Goal: Task Accomplishment & Management: Use online tool/utility

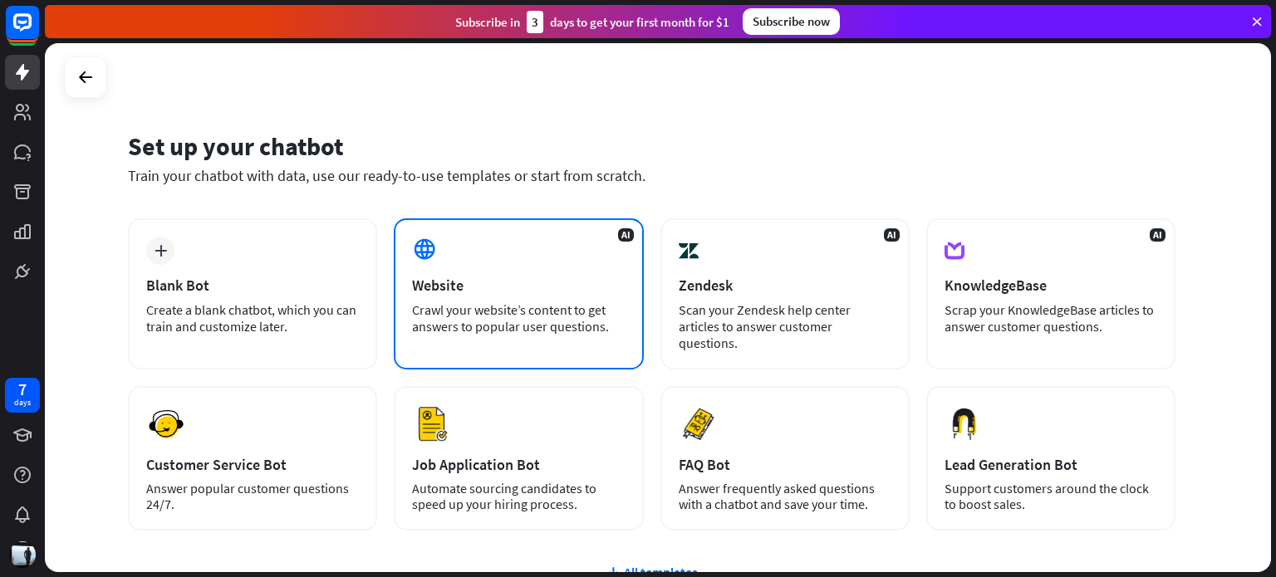
click at [514, 296] on div "AI Website Crawl your website’s content to get answers to popular user question…" at bounding box center [518, 293] width 249 height 151
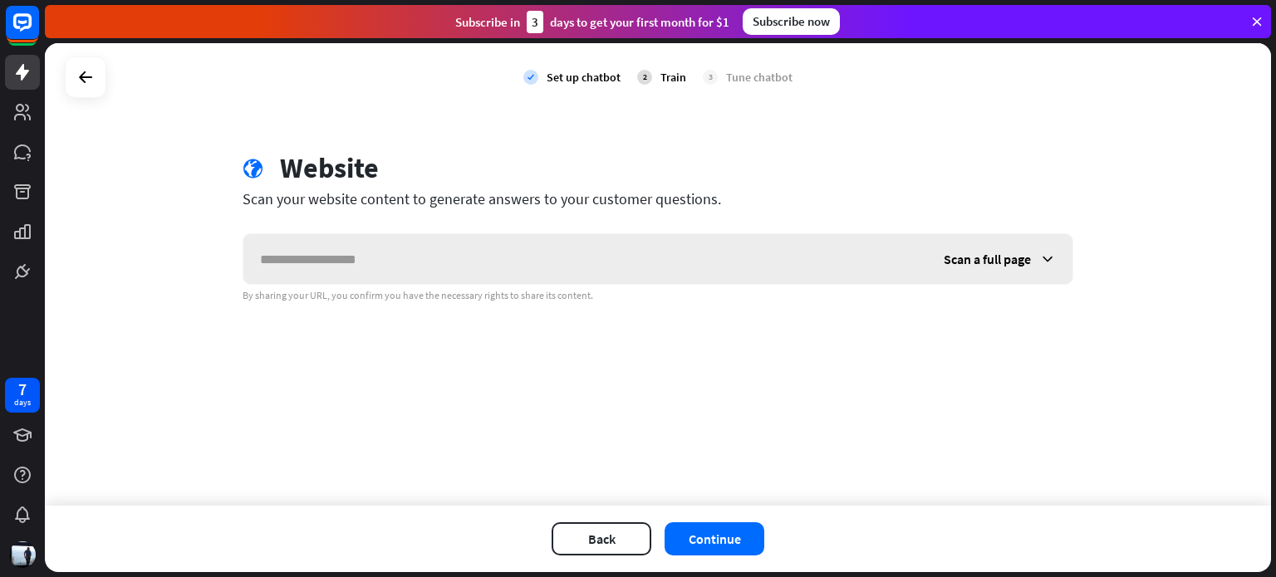
click at [518, 256] on input "text" at bounding box center [585, 259] width 684 height 50
click at [1050, 263] on icon at bounding box center [1047, 259] width 17 height 17
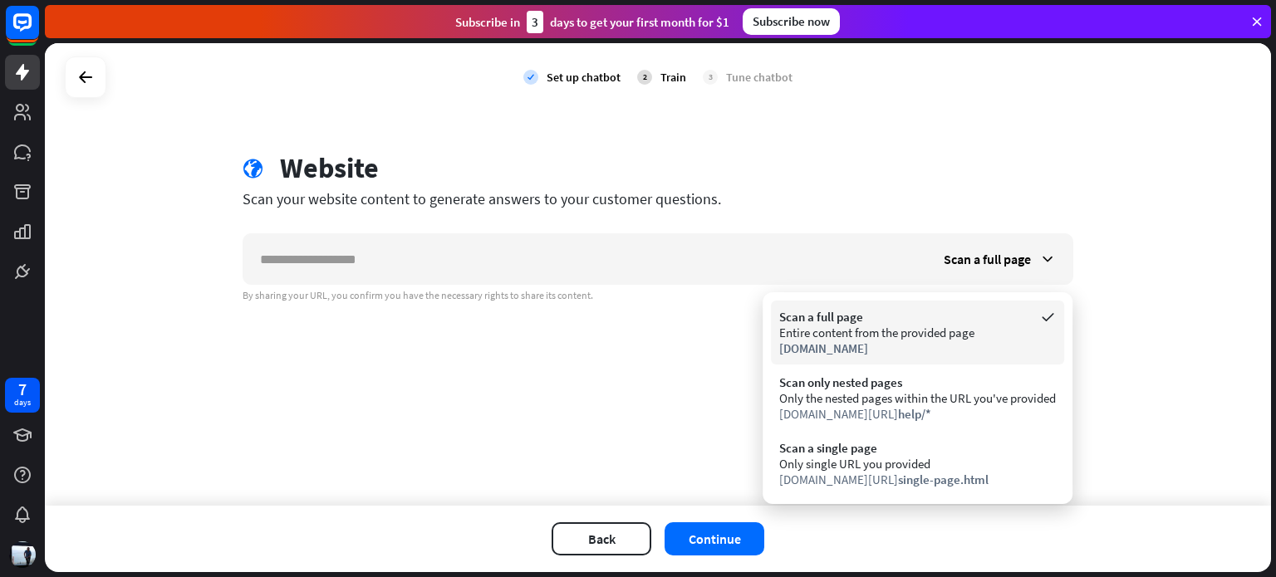
click at [944, 343] on div "[DOMAIN_NAME]" at bounding box center [917, 349] width 277 height 16
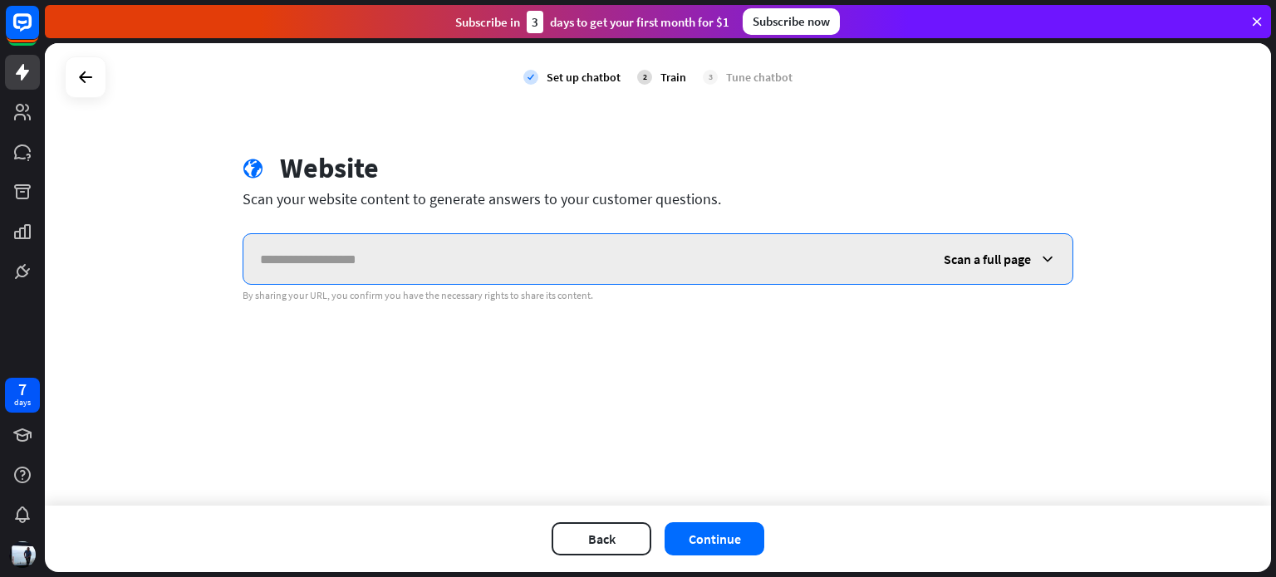
click at [556, 269] on input "text" at bounding box center [585, 259] width 684 height 50
type input "*"
type input "**********"
drag, startPoint x: 411, startPoint y: 272, endPoint x: 142, endPoint y: 264, distance: 269.2
click at [142, 264] on div "**********" at bounding box center [658, 274] width 1226 height 463
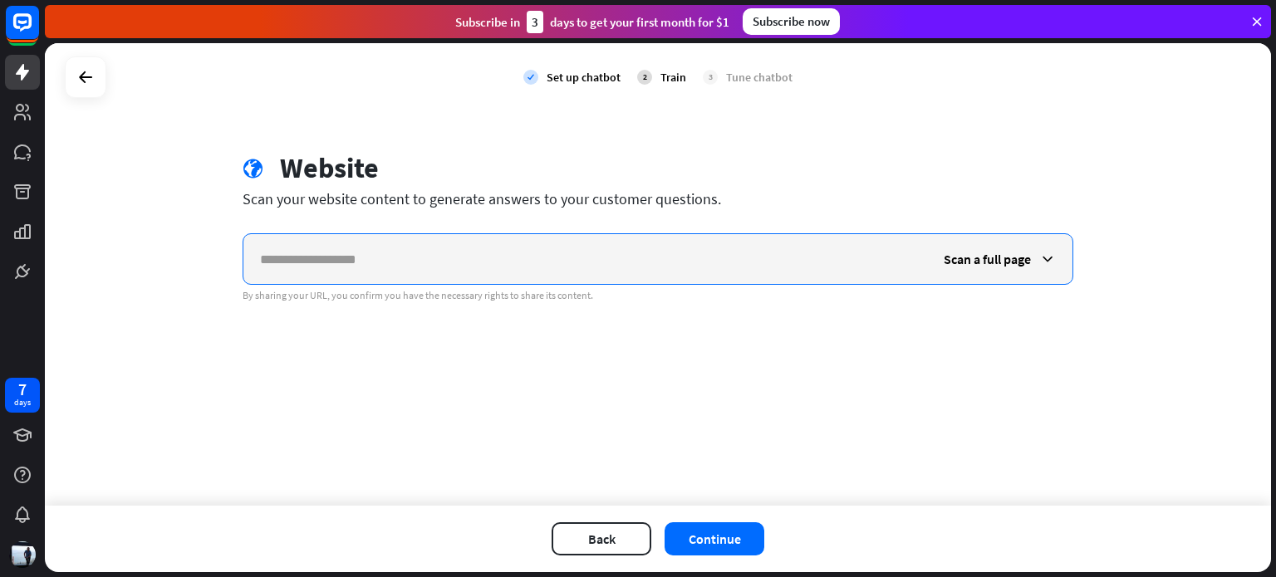
paste input "**********"
type input "**********"
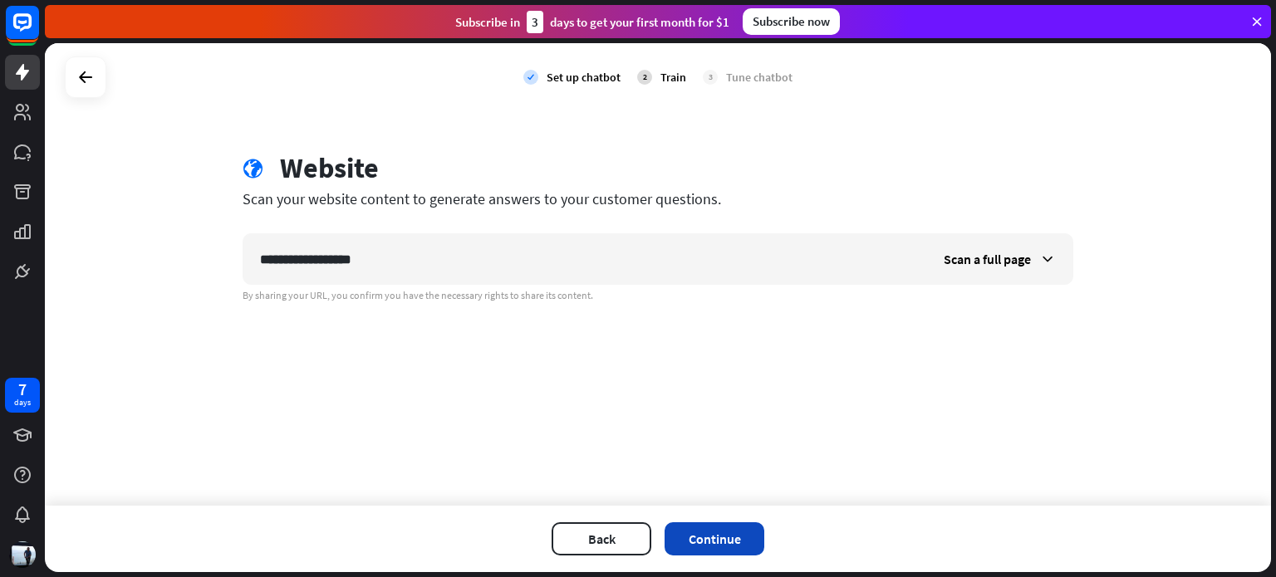
click at [716, 532] on button "Continue" at bounding box center [714, 538] width 100 height 33
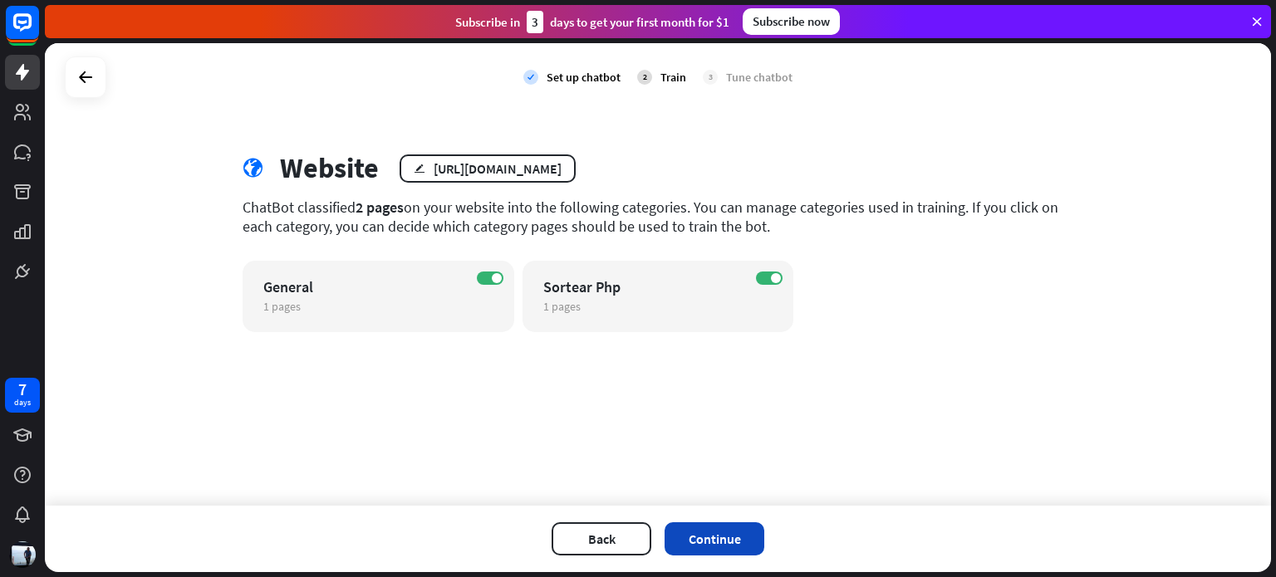
click at [718, 537] on button "Continue" at bounding box center [714, 538] width 100 height 33
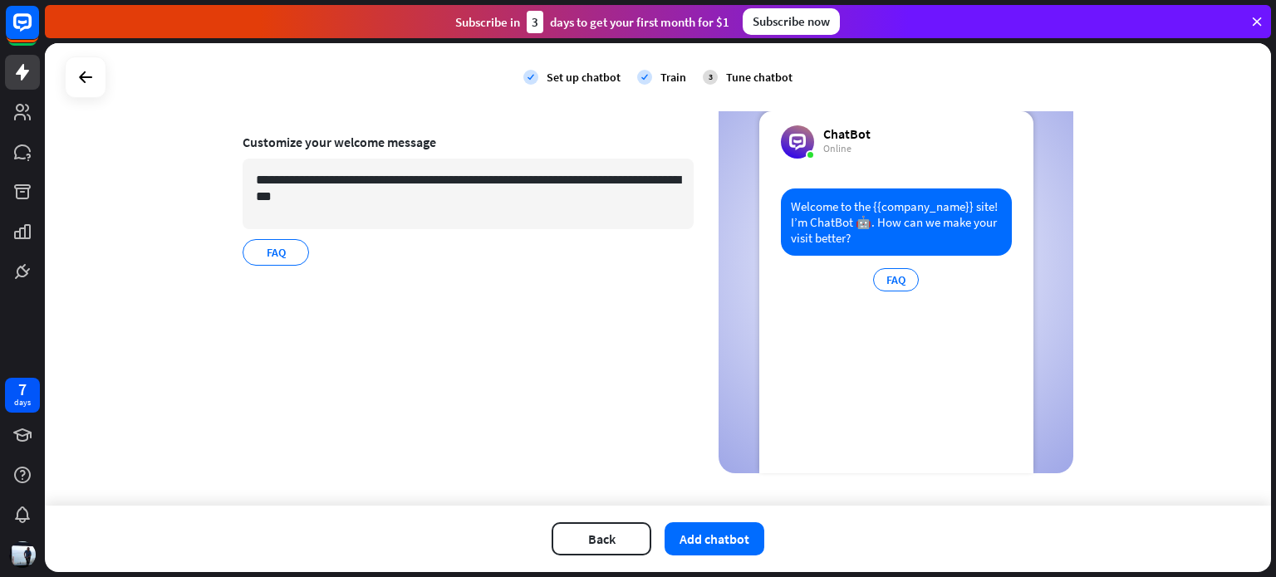
scroll to position [120, 0]
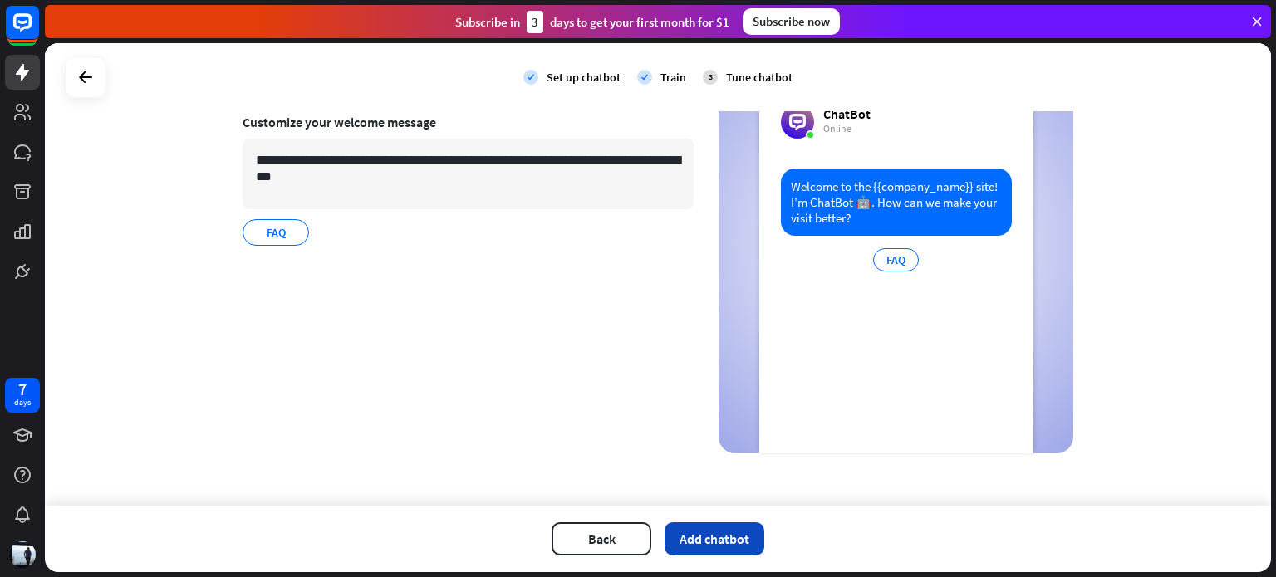
click at [712, 541] on button "Add chatbot" at bounding box center [714, 538] width 100 height 33
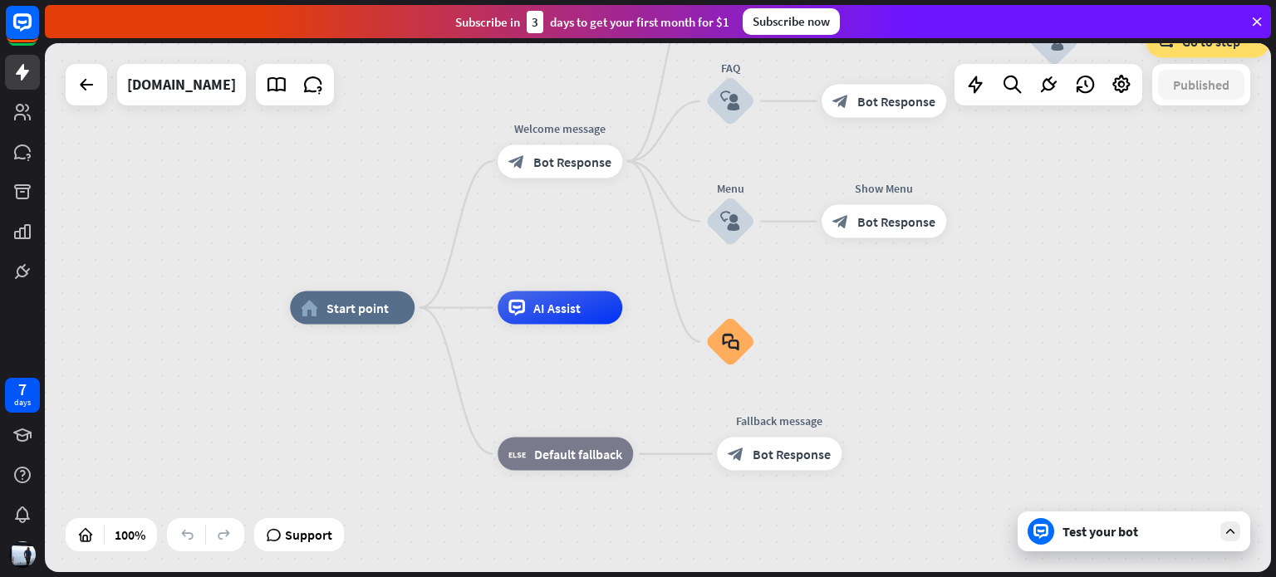
drag, startPoint x: 1275, startPoint y: 298, endPoint x: 1260, endPoint y: 225, distance: 74.6
click at [1260, 225] on div "home_2 Start point Welcome message block_bot_response Bot Response Back to Menu…" at bounding box center [660, 310] width 1231 height 534
click at [1227, 526] on icon at bounding box center [1230, 531] width 15 height 15
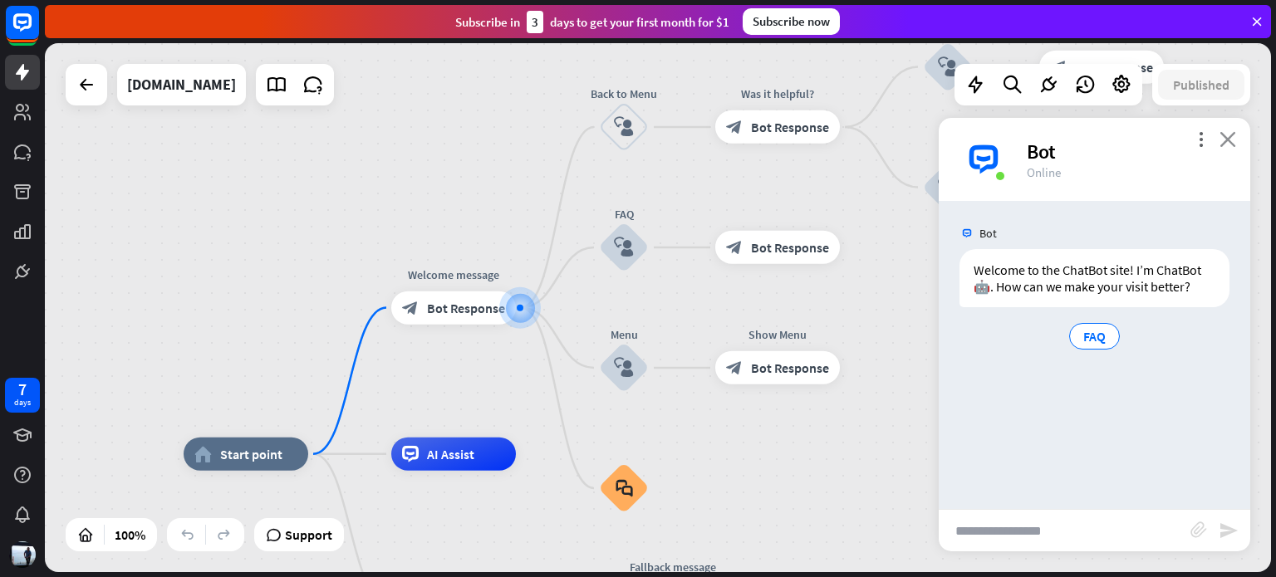
click at [1227, 141] on icon "close" at bounding box center [1227, 139] width 17 height 16
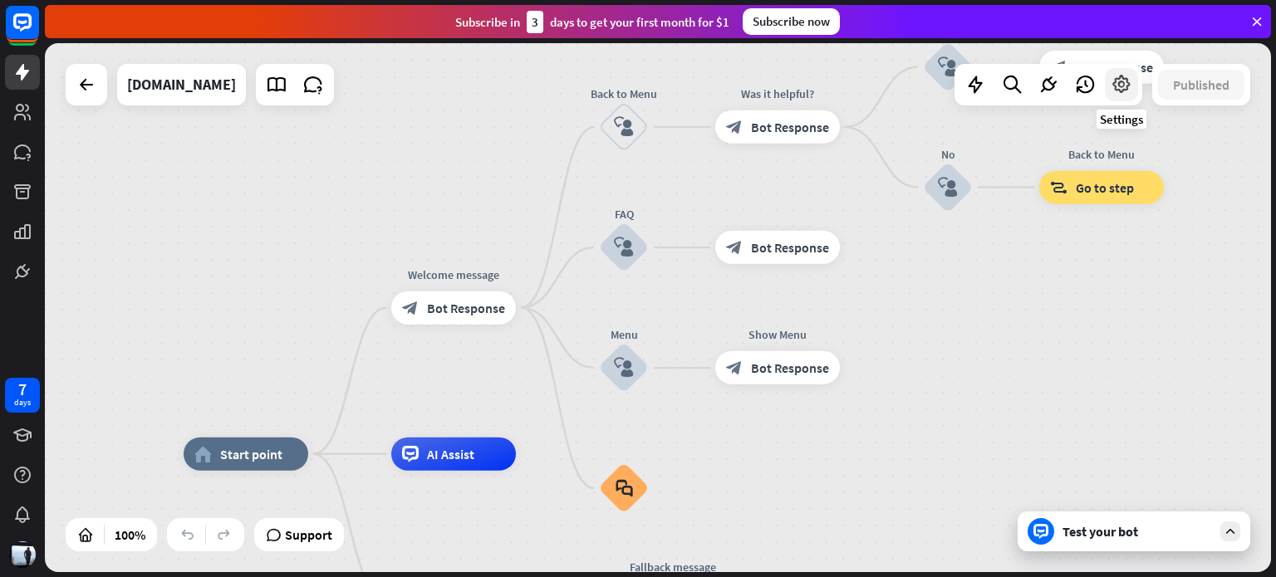
click at [1124, 86] on icon at bounding box center [1121, 85] width 22 height 22
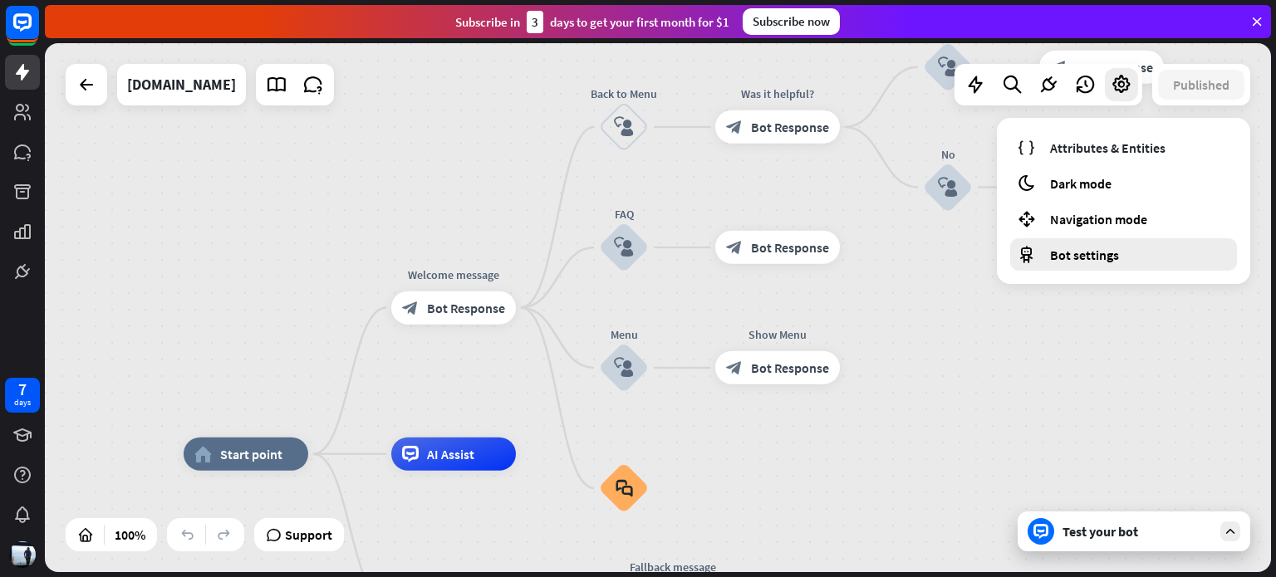
click at [1136, 257] on div "Bot settings" at bounding box center [1123, 254] width 227 height 32
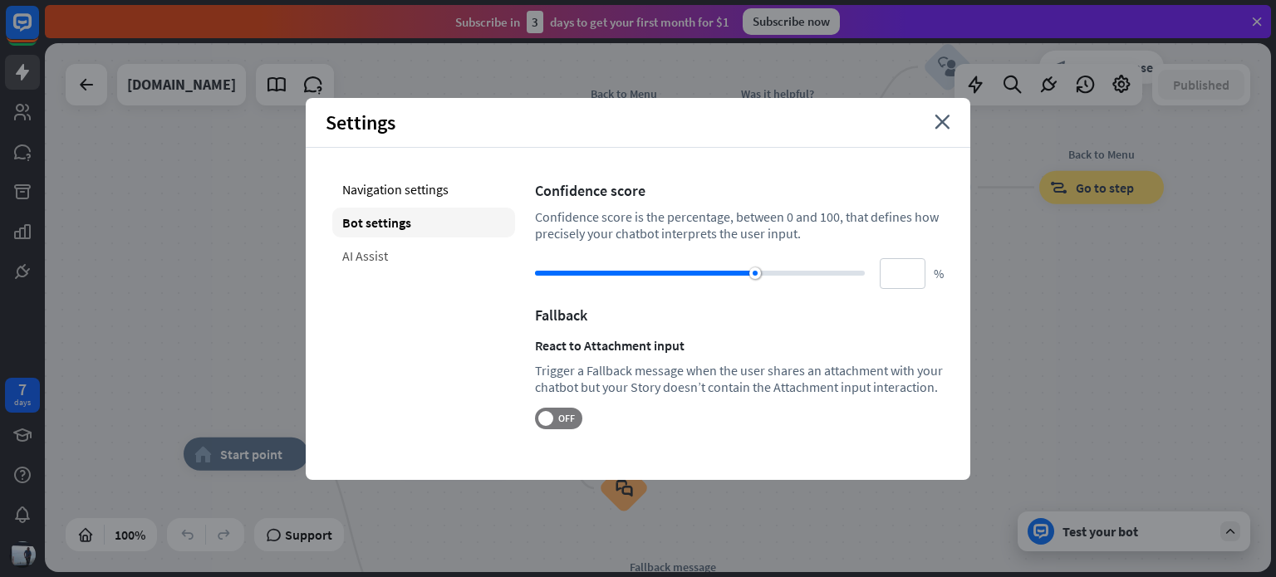
click at [390, 254] on div "AI Assist" at bounding box center [423, 256] width 183 height 30
type input "**"
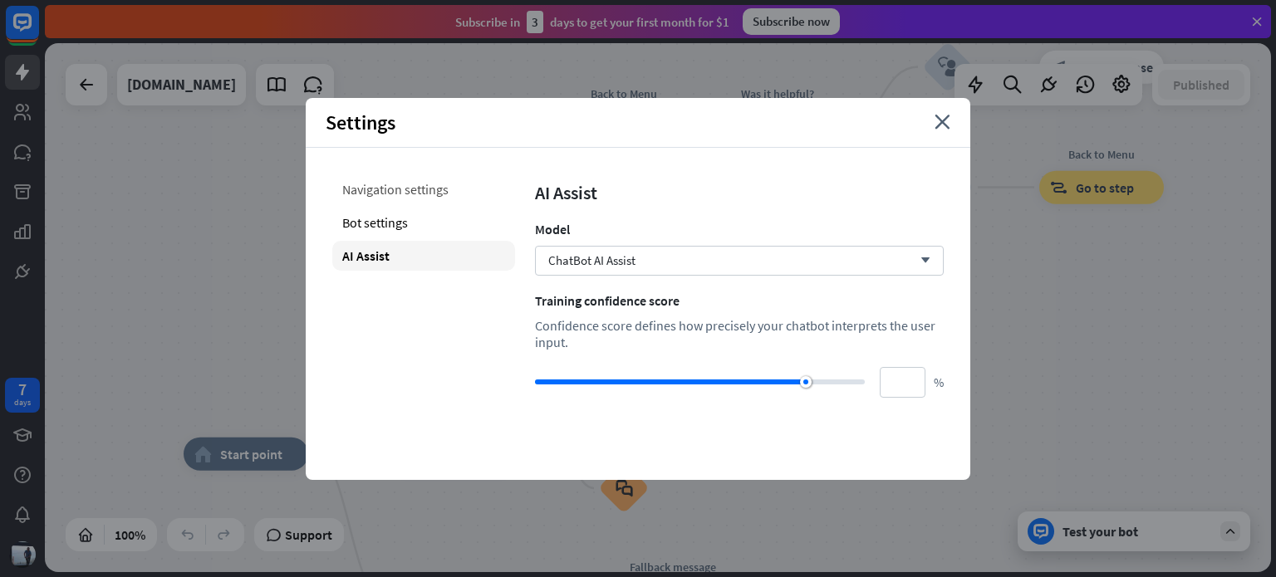
click at [410, 193] on div "Navigation settings" at bounding box center [423, 189] width 183 height 30
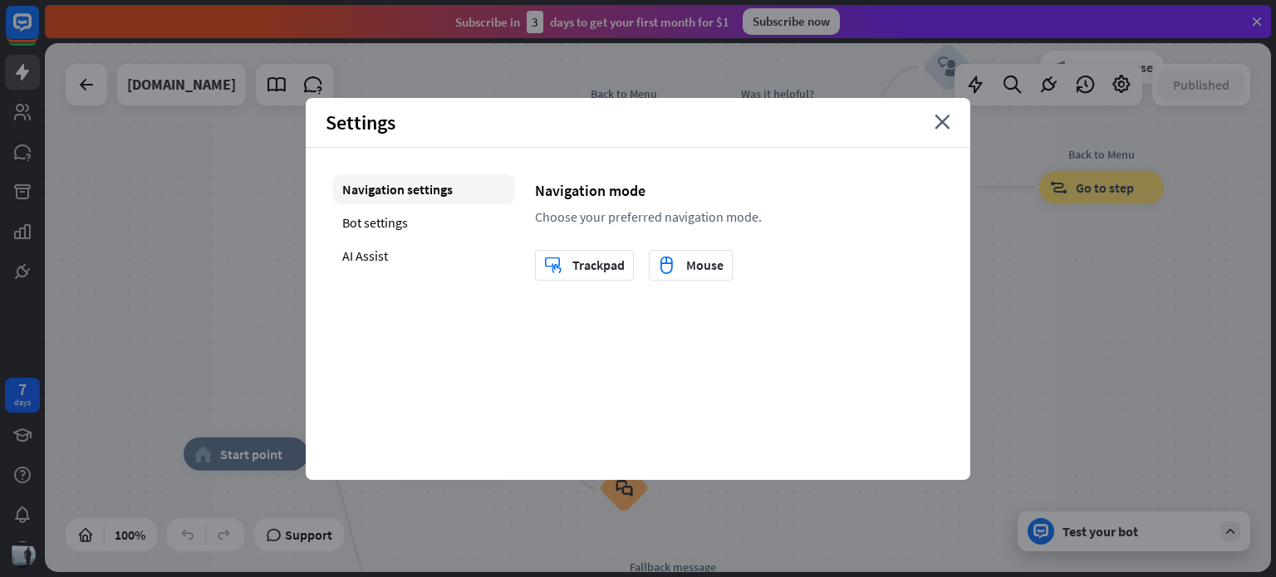
click at [952, 131] on div "Settings close" at bounding box center [638, 123] width 664 height 50
click at [945, 130] on div "Settings close" at bounding box center [638, 123] width 664 height 50
click at [940, 124] on icon "close" at bounding box center [942, 122] width 16 height 15
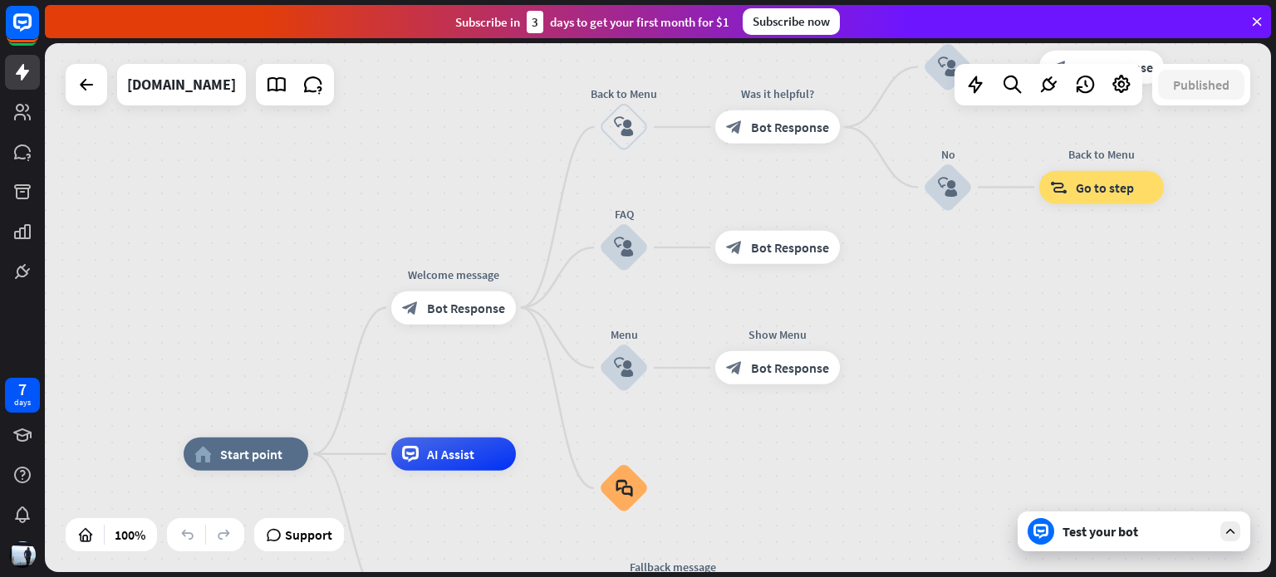
click at [1231, 535] on icon at bounding box center [1230, 531] width 15 height 15
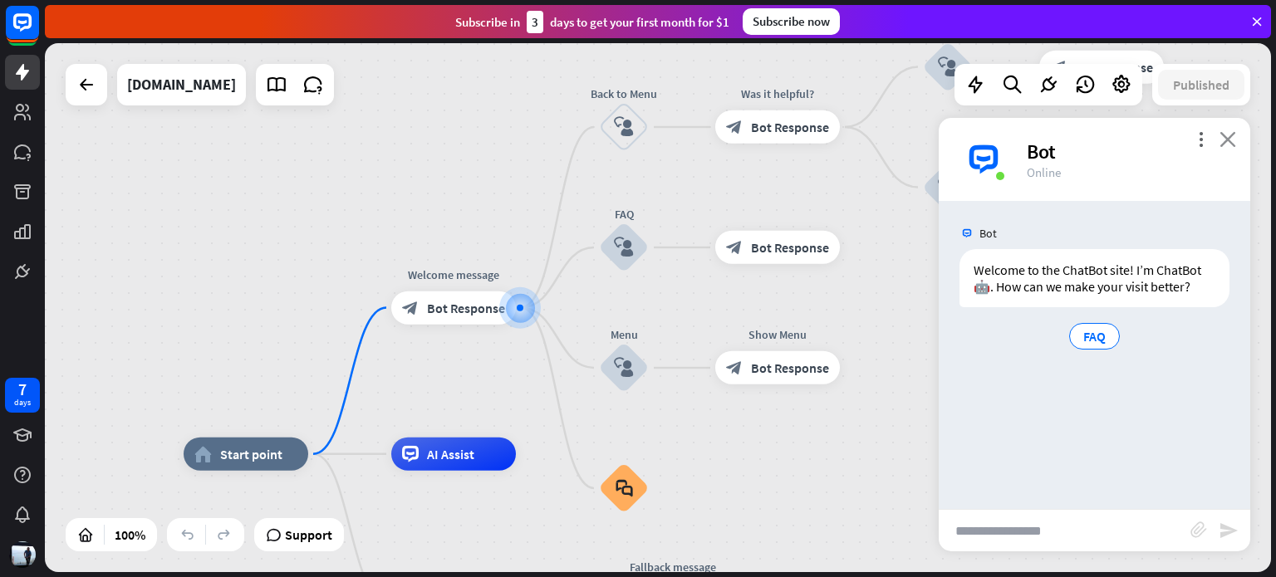
click at [1229, 137] on icon "close" at bounding box center [1227, 139] width 17 height 16
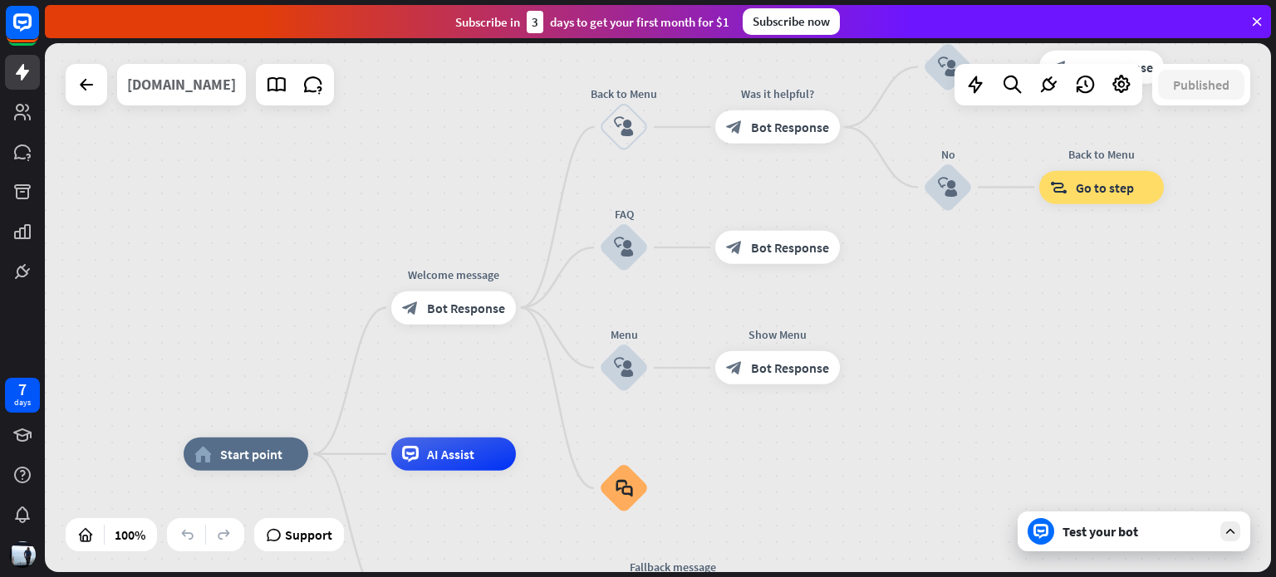
click at [233, 96] on div "[DOMAIN_NAME]" at bounding box center [181, 85] width 109 height 42
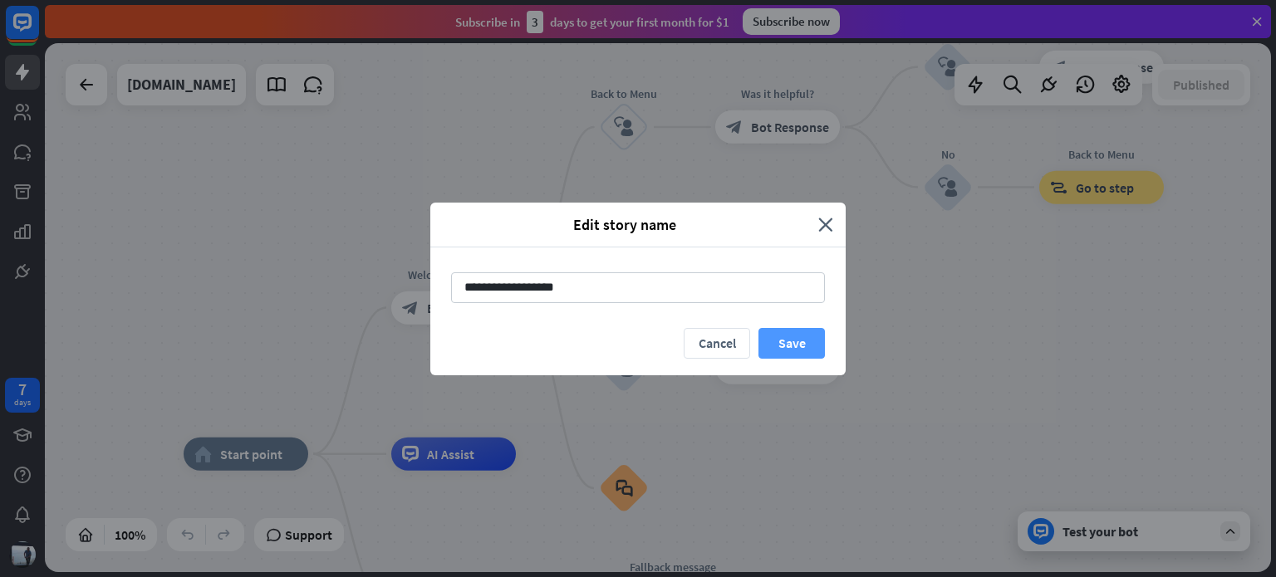
click at [807, 344] on button "Save" at bounding box center [791, 343] width 66 height 31
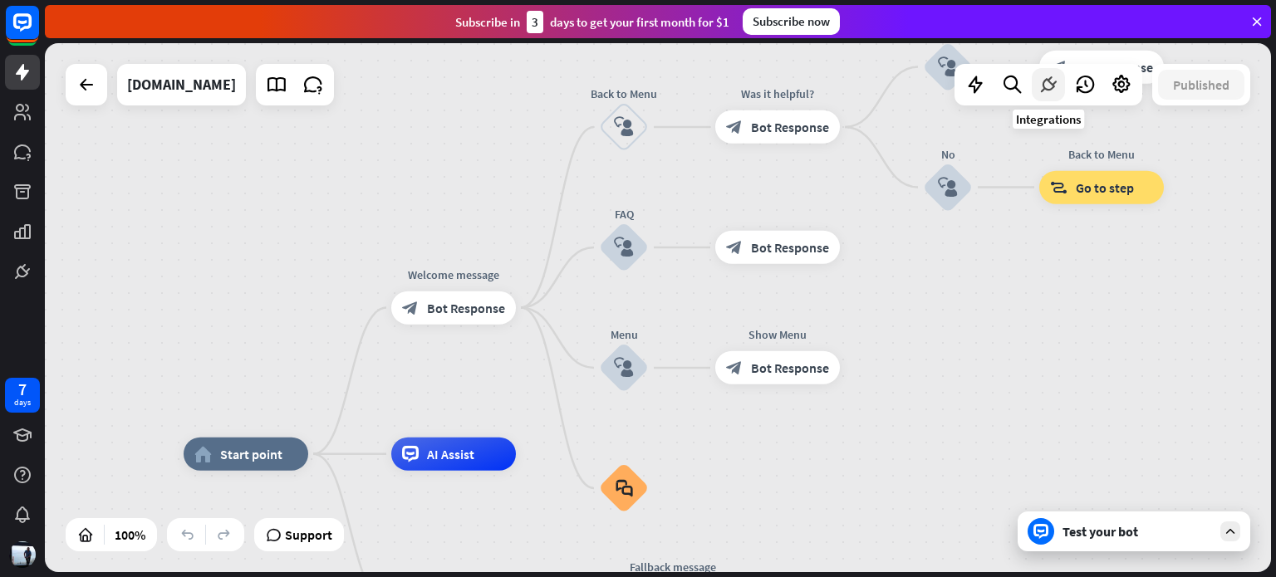
click at [1043, 83] on icon at bounding box center [1048, 85] width 22 height 22
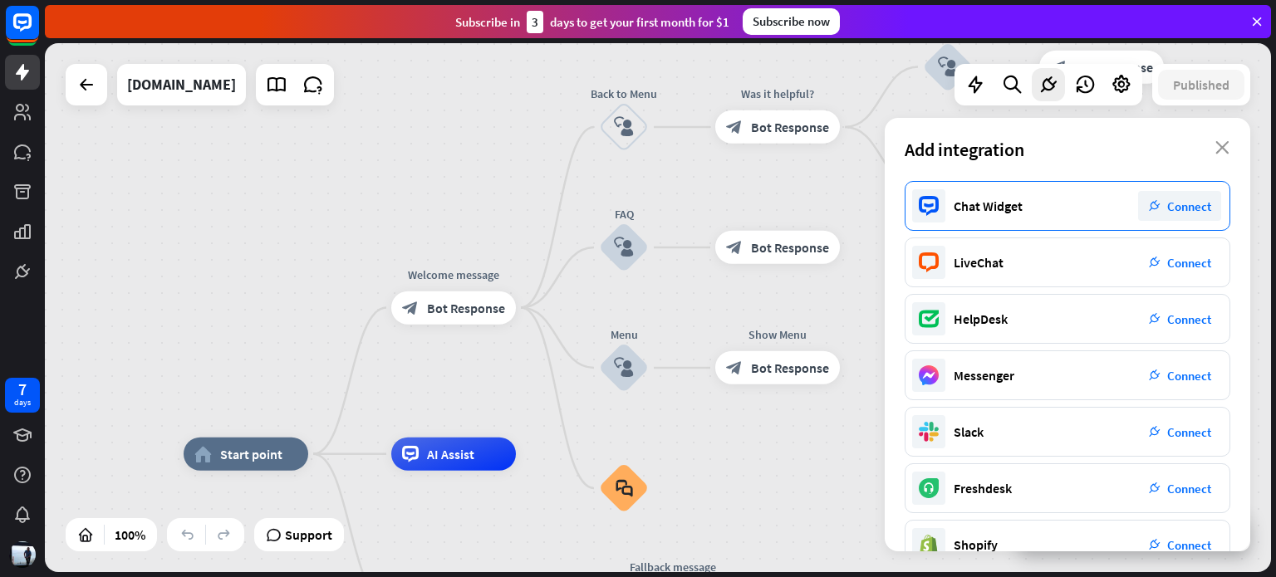
click at [1186, 215] on div "plug_integration Connect" at bounding box center [1179, 206] width 83 height 30
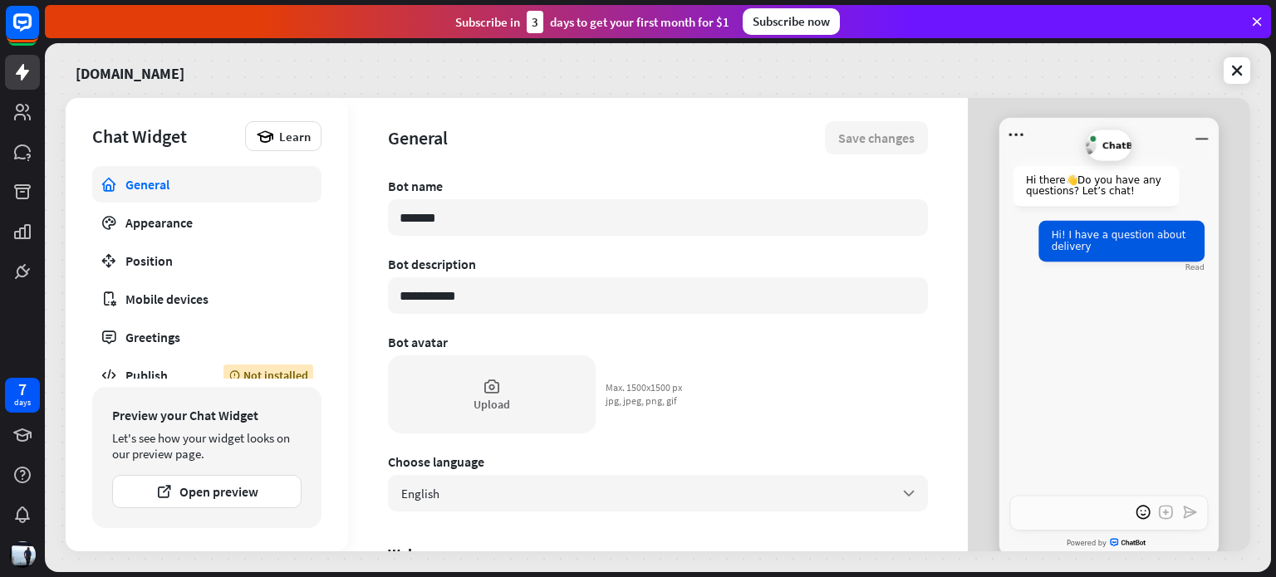
type textarea "*"
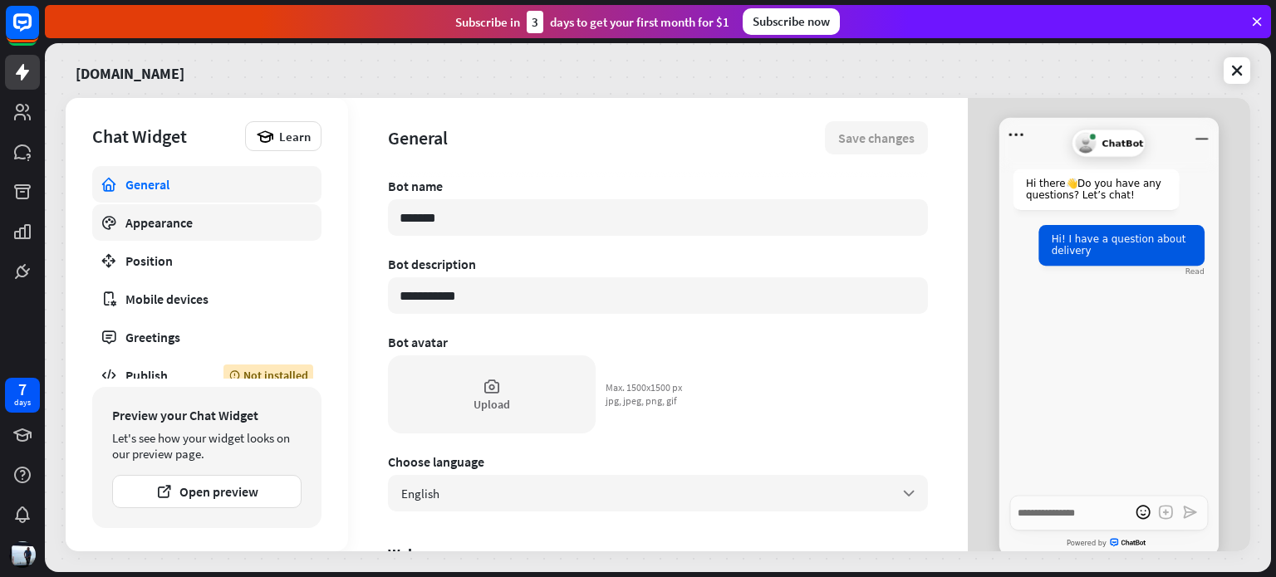
click at [196, 223] on div "Appearance" at bounding box center [206, 222] width 163 height 17
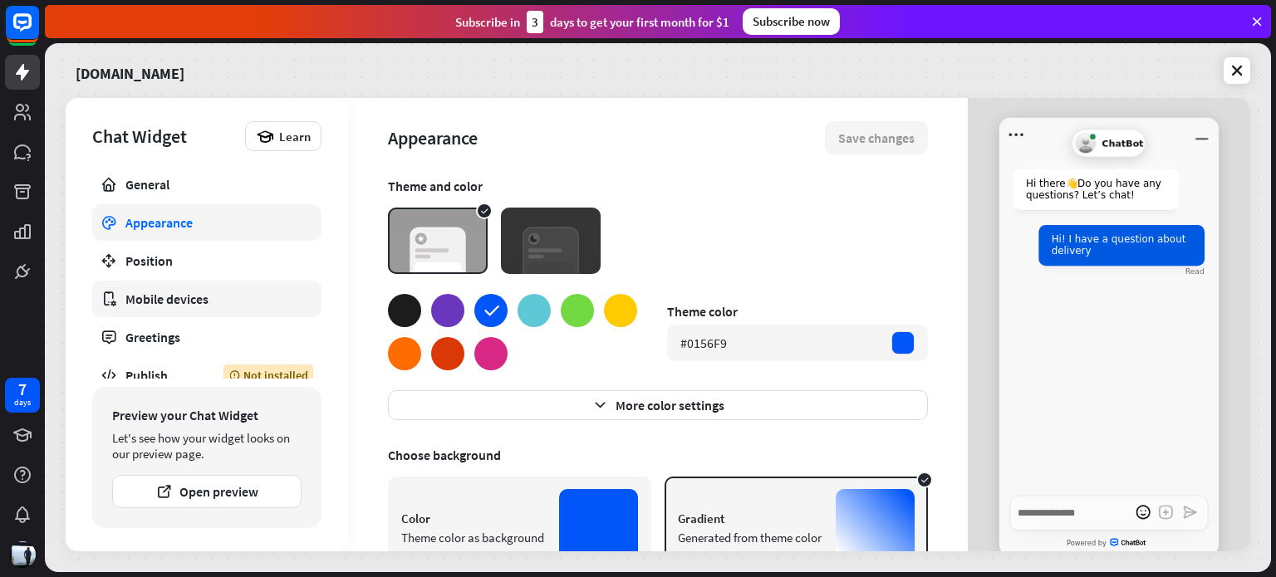
click at [185, 292] on div "Mobile devices" at bounding box center [206, 299] width 163 height 17
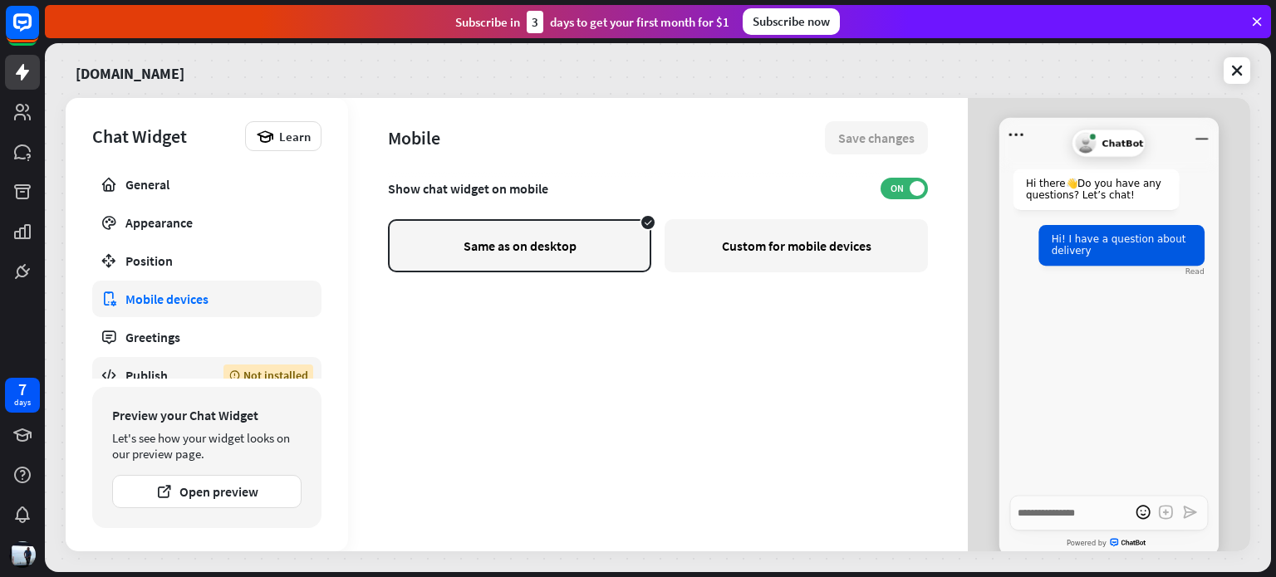
click at [159, 368] on div "Publish" at bounding box center [161, 375] width 73 height 17
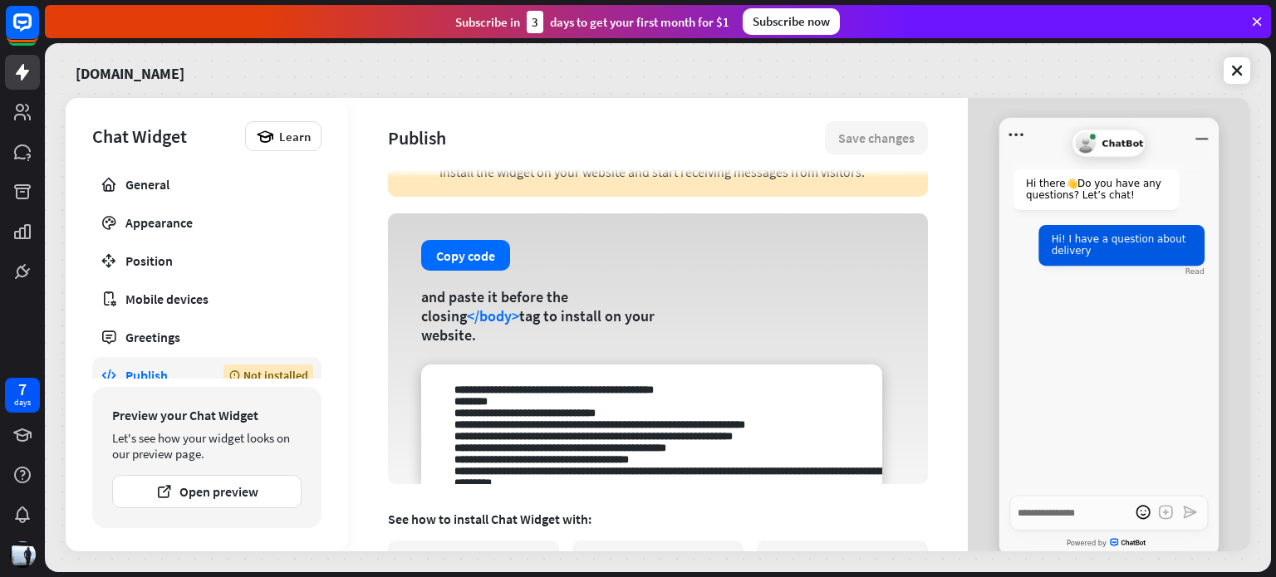
scroll to position [50, 0]
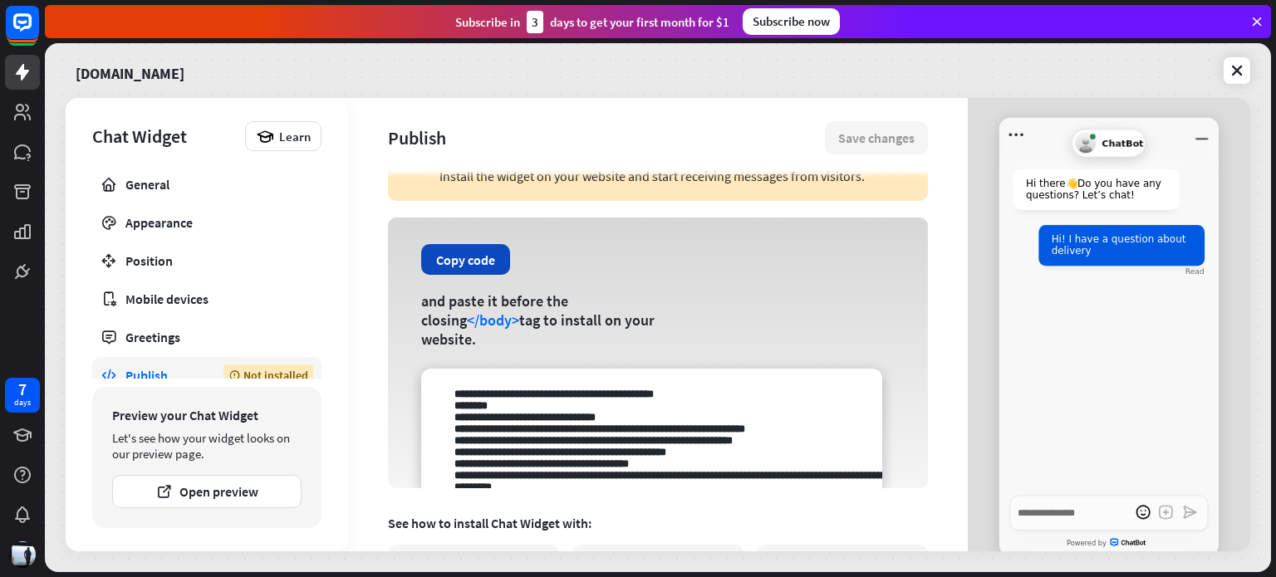
click at [452, 263] on button "Copy code" at bounding box center [465, 259] width 89 height 31
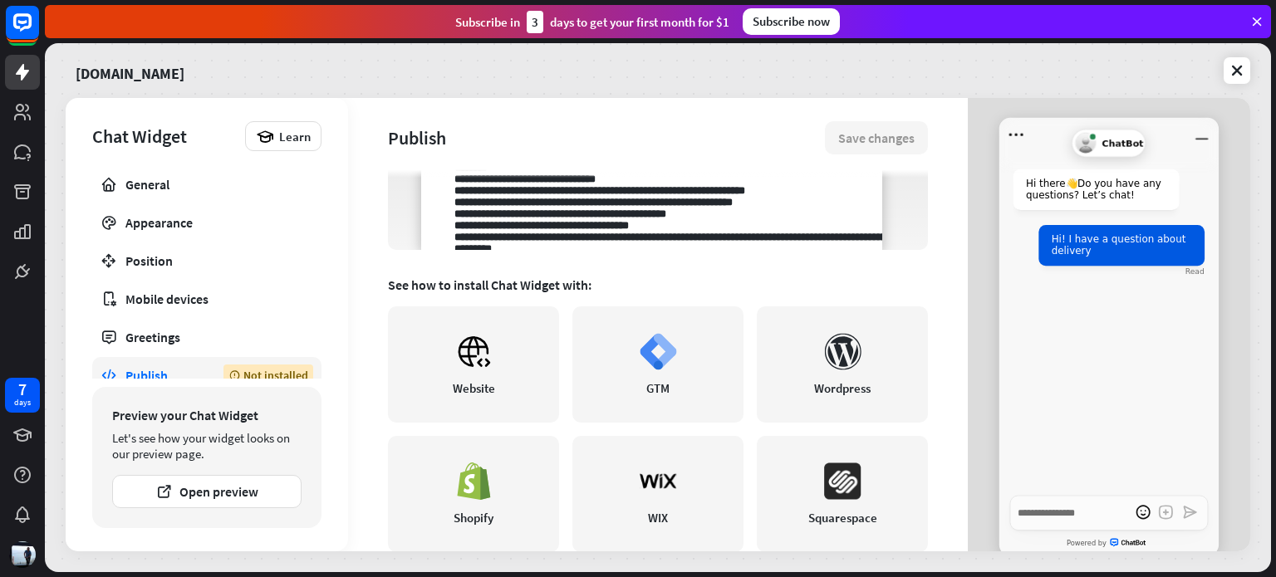
scroll to position [292, 0]
